Goal: Task Accomplishment & Management: Use online tool/utility

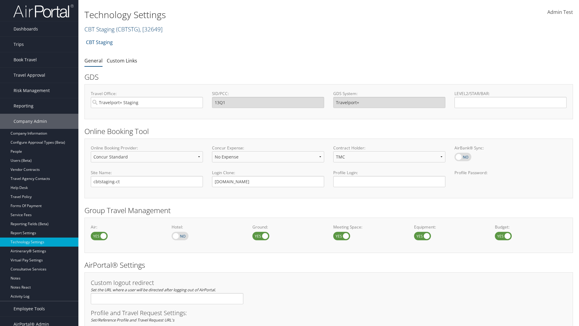
click at [99, 29] on link "CBT Staging ( CBTSTG ) , [ 32649 ]" at bounding box center [123, 29] width 78 height 8
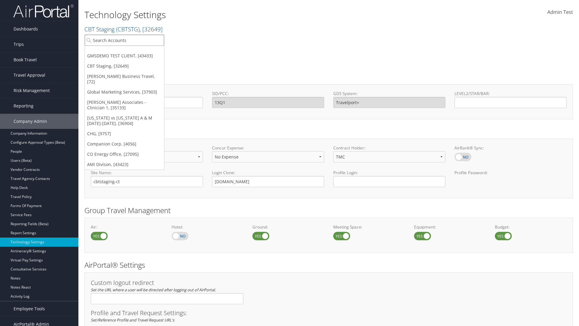
click at [124, 40] on input "search" at bounding box center [124, 40] width 79 height 11
type input "CBTSTG"
click at [124, 51] on div "CBT Staging (CBTSTG), [32649]" at bounding box center [124, 51] width 86 height 5
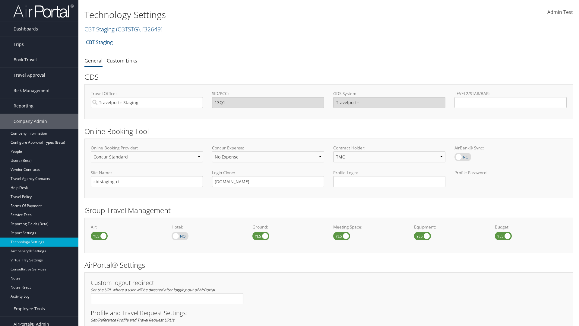
select select "4"
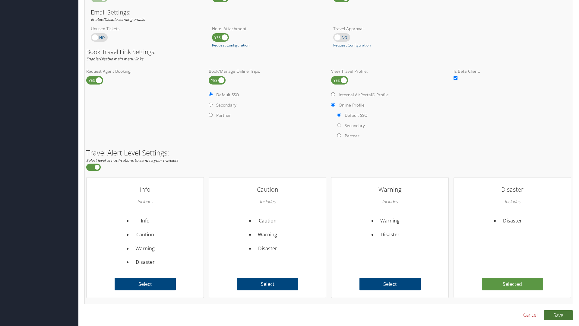
click at [558, 314] on button "Save" at bounding box center [558, 315] width 29 height 10
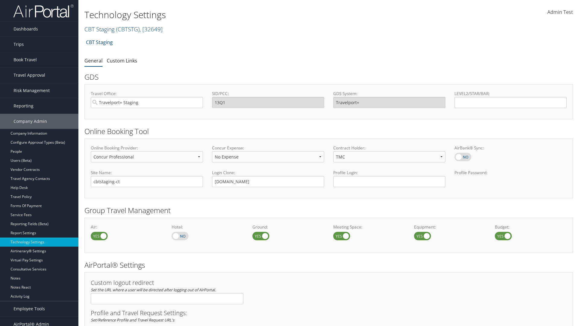
select select "4"
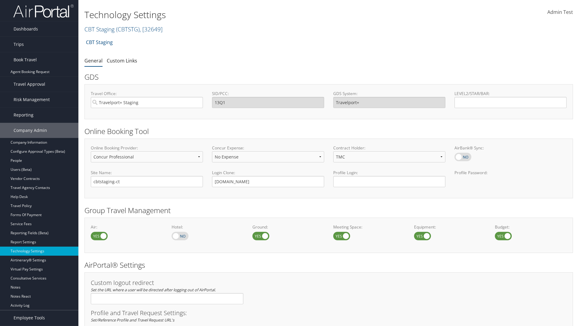
click at [39, 85] on link "Book/Manage Online Trips" at bounding box center [39, 89] width 78 height 9
